Goal: Navigation & Orientation: Find specific page/section

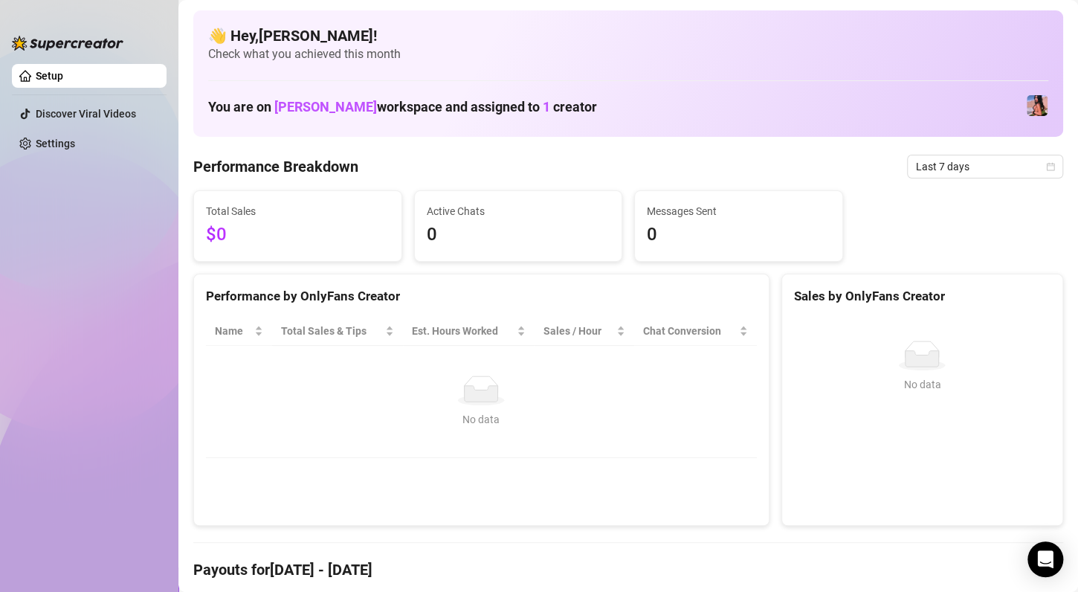
click at [42, 57] on div at bounding box center [68, 35] width 112 height 45
click at [47, 98] on ul "Setup Discover Viral Videos Settings" at bounding box center [89, 315] width 155 height 515
click at [46, 120] on link "Discover Viral Videos" at bounding box center [86, 114] width 100 height 12
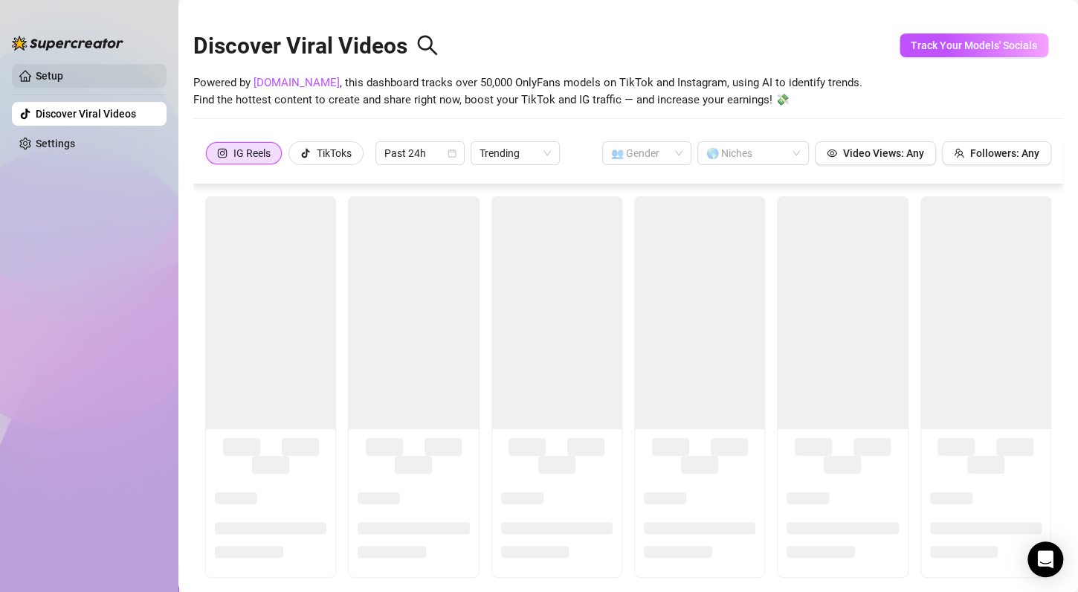
click at [44, 80] on link "Setup" at bounding box center [50, 76] width 28 height 12
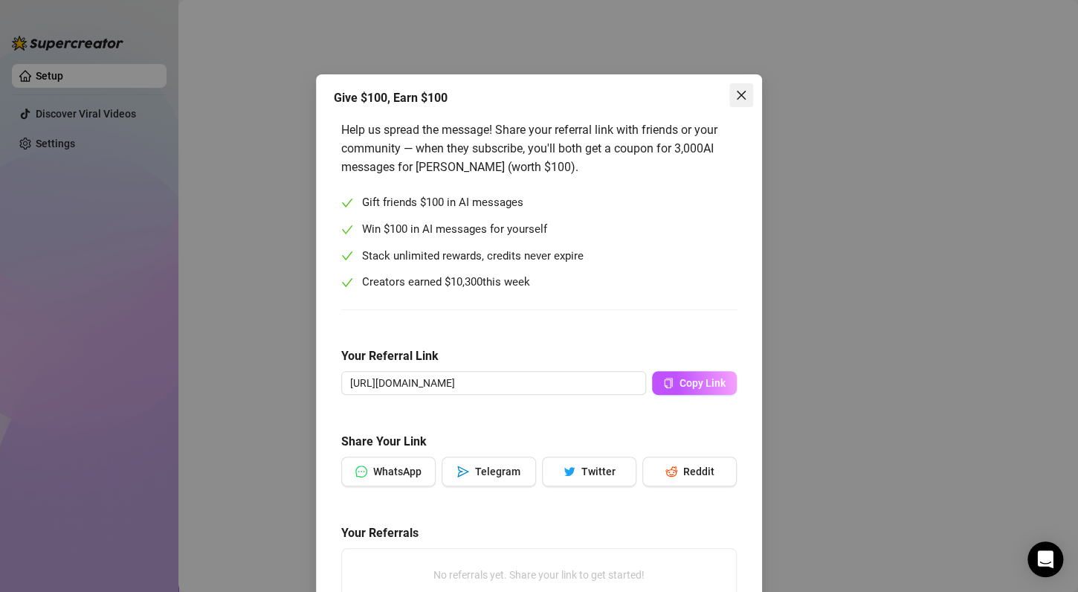
click at [735, 95] on icon "close" at bounding box center [741, 95] width 12 height 12
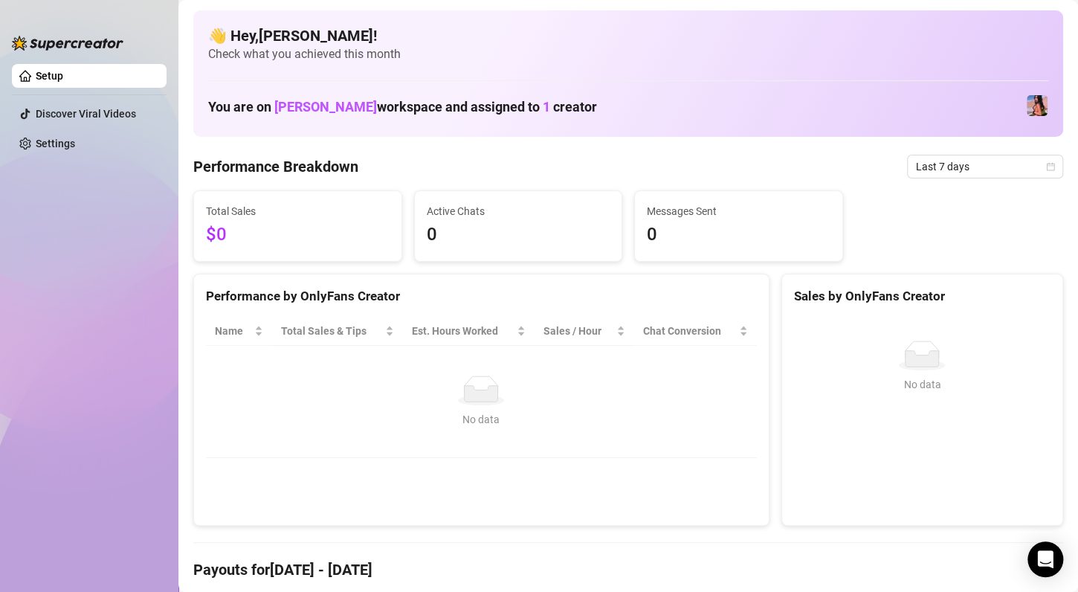
click at [31, 95] on ul "Setup Discover Viral Videos Settings" at bounding box center [89, 315] width 155 height 515
